Goal: Navigation & Orientation: Find specific page/section

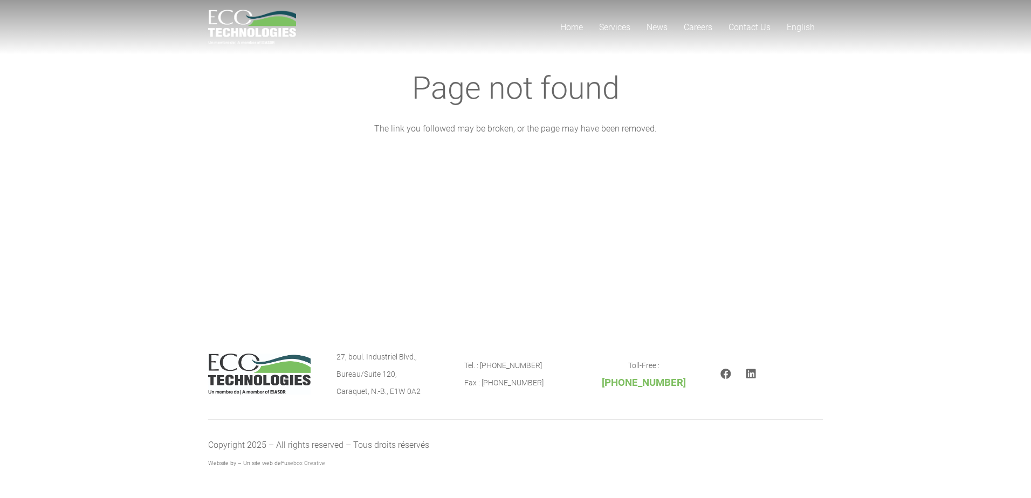
click at [855, 150] on section "Page not found The link you followed may be broken, or the page may have been r…" at bounding box center [515, 76] width 1031 height 191
click at [678, 249] on div "Home Services Mine Tailings Dredging & Industrial Lagoons Dredging Marine Dredg…" at bounding box center [515, 157] width 1031 height 314
drag, startPoint x: 326, startPoint y: 139, endPoint x: 341, endPoint y: 101, distance: 40.9
click at [575, 28] on span "Home" at bounding box center [571, 27] width 23 height 10
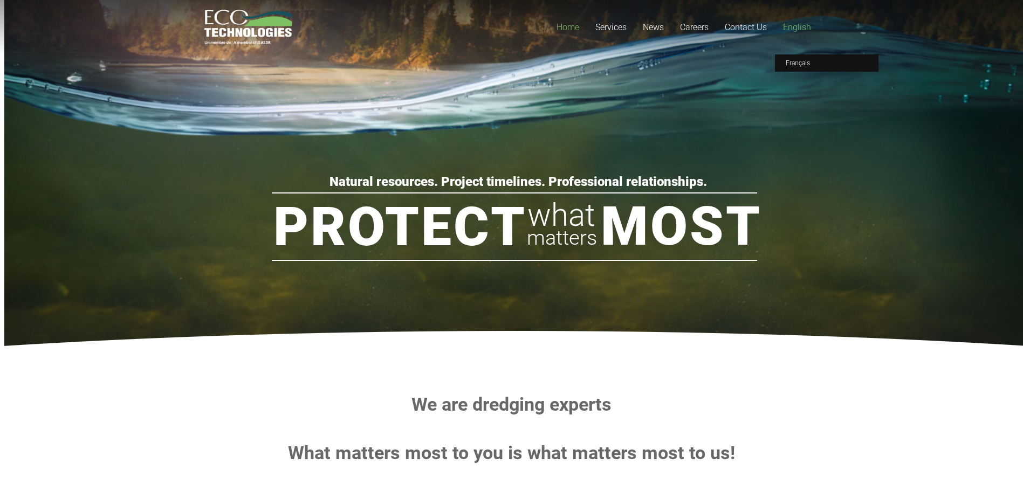
click at [809, 28] on span "English" at bounding box center [797, 27] width 28 height 10
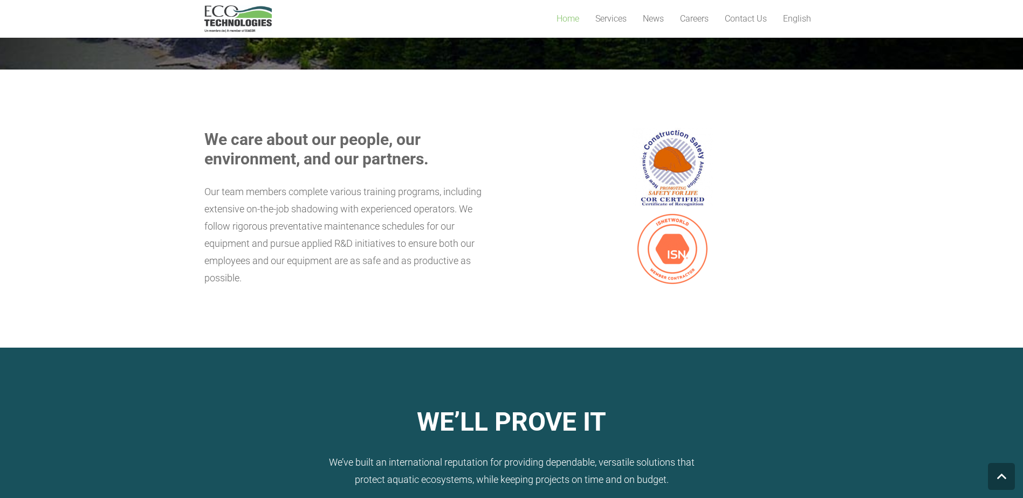
scroll to position [1443, 0]
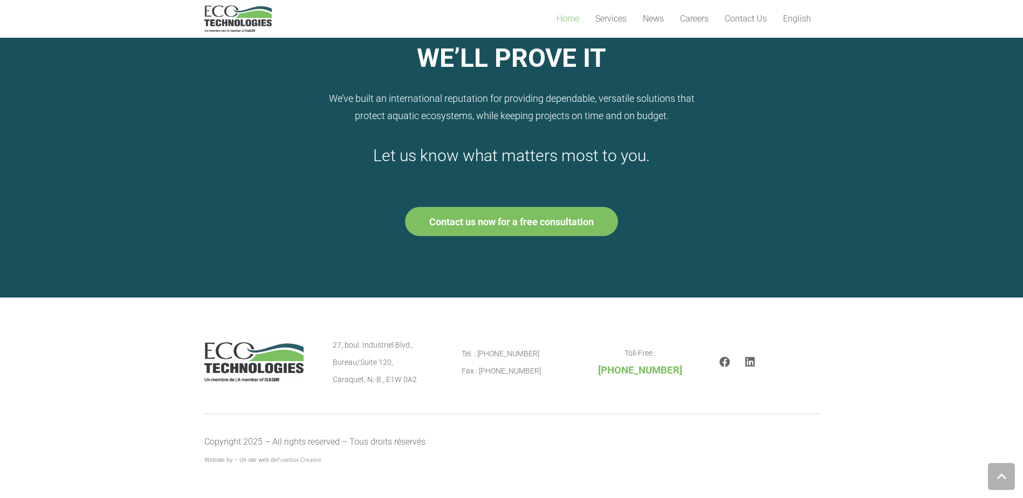
click at [101, 327] on section "27, boul. Industriel Blvd., Bureau/Suite 120, Caraquet, N.-B., E1W 0A2 Tel. : 5…" at bounding box center [511, 362] width 1023 height 129
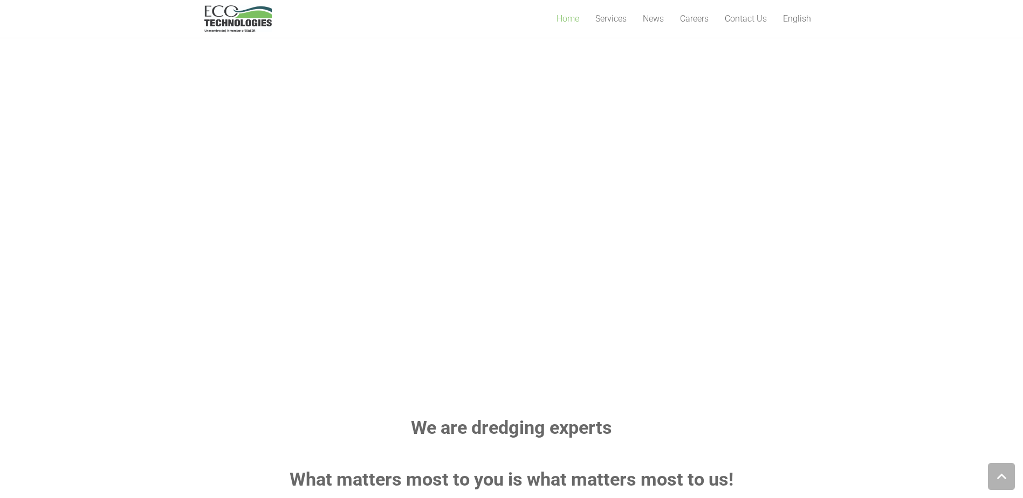
scroll to position [1443, 0]
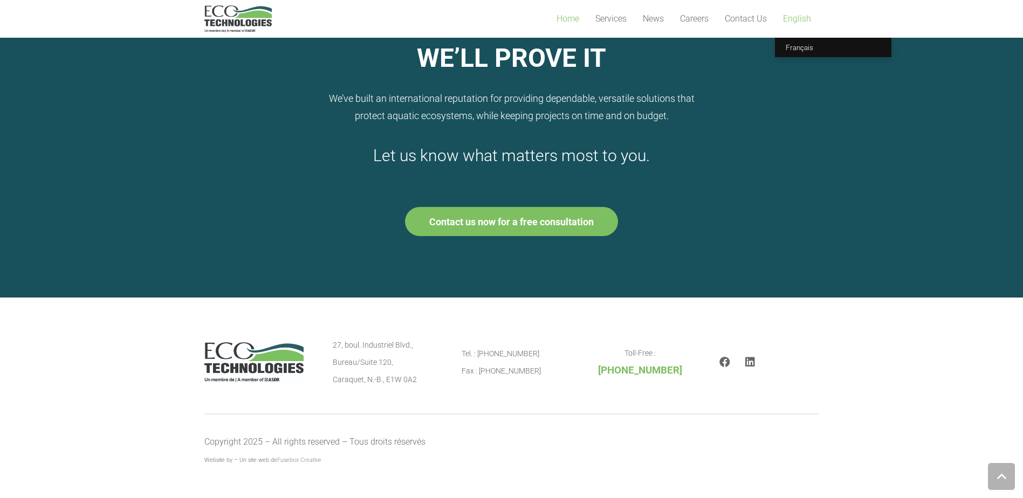
click at [807, 25] on link "English" at bounding box center [797, 19] width 44 height 38
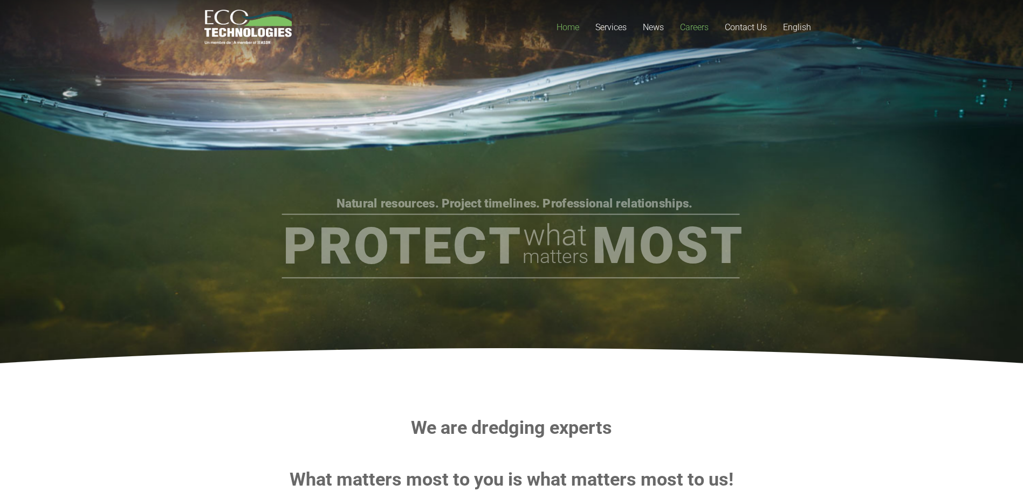
click at [674, 25] on link "Careers" at bounding box center [694, 27] width 45 height 54
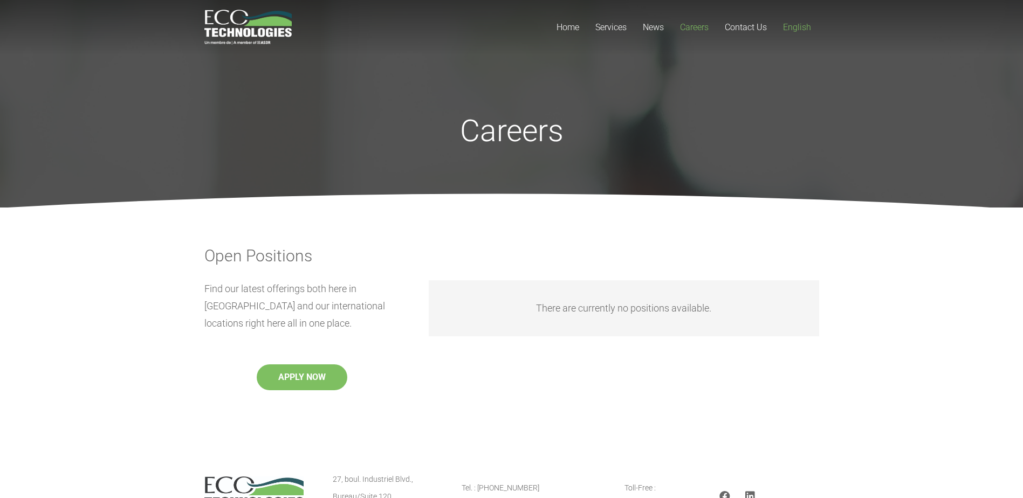
click at [798, 22] on span "English" at bounding box center [797, 27] width 28 height 10
click at [909, 138] on div at bounding box center [511, 104] width 1023 height 208
click at [674, 21] on link "Careers" at bounding box center [694, 27] width 45 height 54
click at [646, 28] on span "News" at bounding box center [653, 27] width 21 height 10
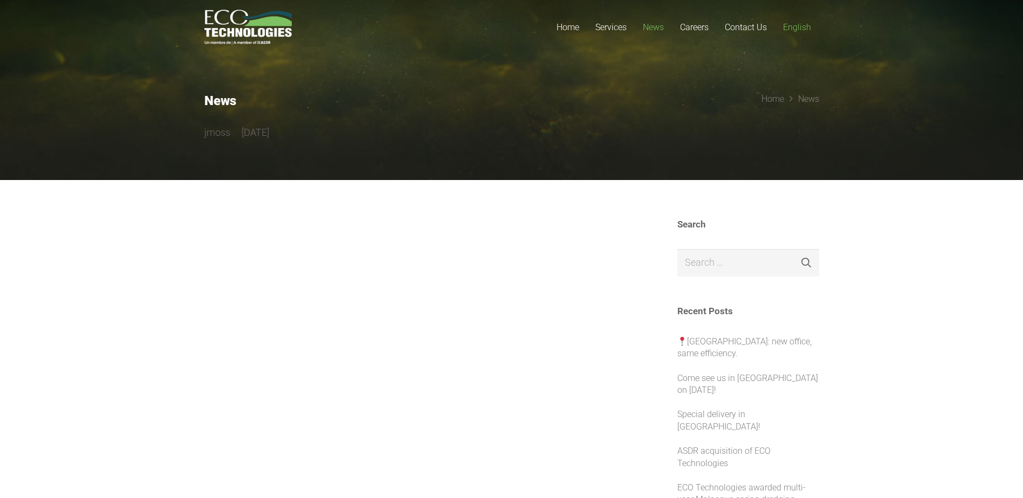
click at [798, 29] on span "English" at bounding box center [797, 27] width 28 height 10
click at [849, 50] on div "Home Services Mine Tailings Dredging & Industrial Lagoons Dredging Marine Dredg…" at bounding box center [511, 27] width 1023 height 54
click at [743, 24] on span "Contact Us" at bounding box center [746, 27] width 42 height 10
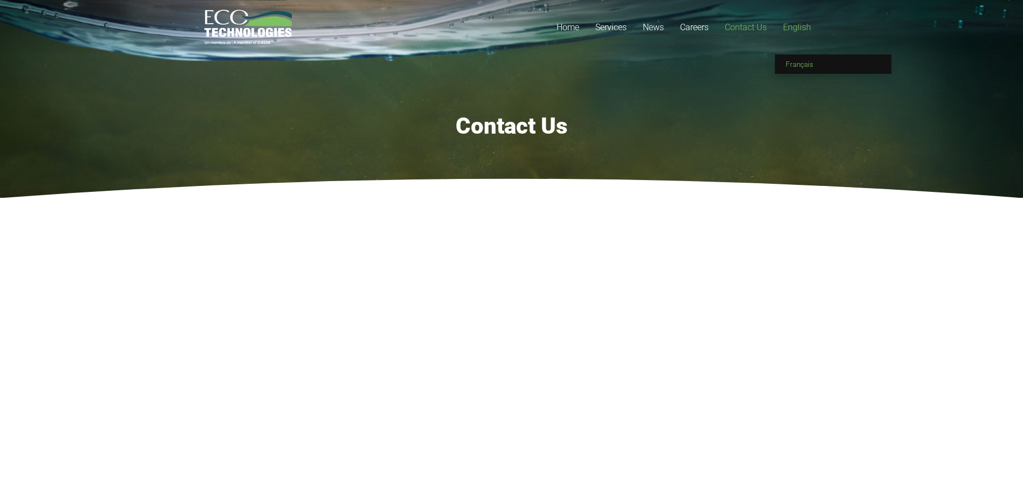
click at [808, 66] on span "Français" at bounding box center [800, 64] width 28 height 9
click at [912, 58] on section "Contactez-nous" at bounding box center [511, 99] width 1023 height 198
